Goal: Task Accomplishment & Management: Use online tool/utility

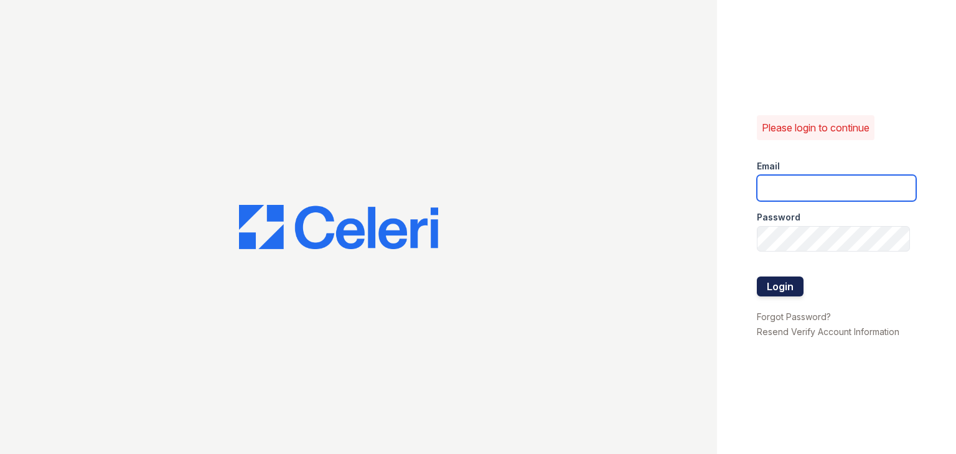
type input "[EMAIL_ADDRESS][DOMAIN_NAME]"
click at [778, 283] on button "Login" at bounding box center [780, 286] width 47 height 20
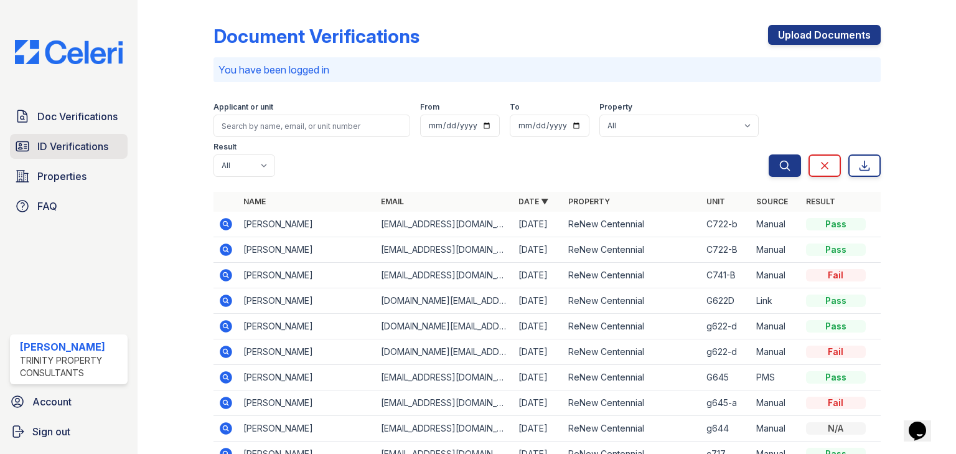
click at [73, 120] on span "Doc Verifications" at bounding box center [77, 116] width 80 height 15
